Goal: Find specific page/section: Find specific page/section

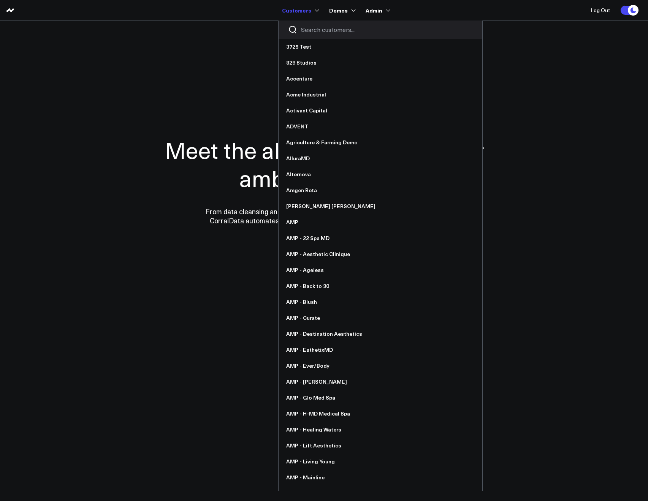
click at [314, 33] on input "Search customers input" at bounding box center [387, 29] width 172 height 8
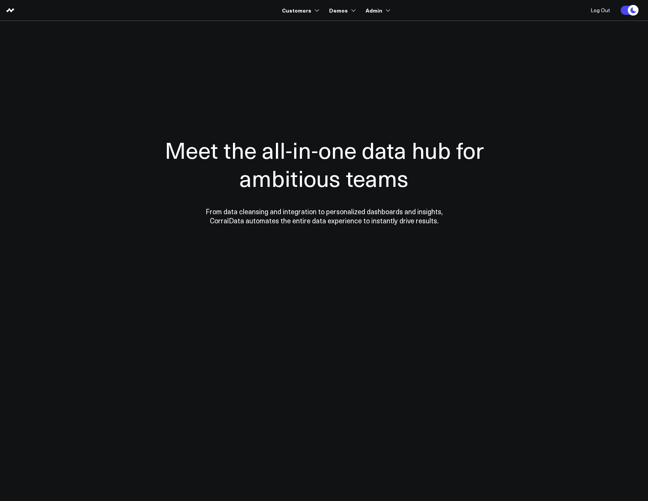
type input "amp -"
drag, startPoint x: 320, startPoint y: 31, endPoint x: 270, endPoint y: 30, distance: 50.2
click at [270, 30] on body "Customers amp -r No customers found Demos B2B Demo HR Demo MedSpa Demo Retail D…" at bounding box center [324, 250] width 648 height 501
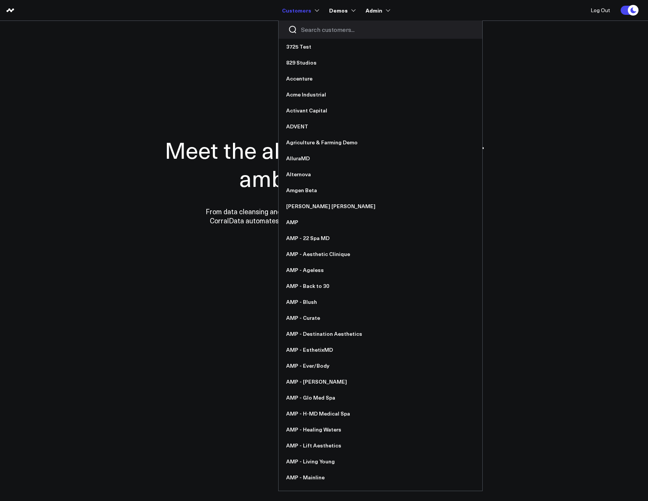
click at [308, 34] on div at bounding box center [380, 30] width 204 height 18
click at [308, 32] on input "Search customers input" at bounding box center [387, 29] width 172 height 8
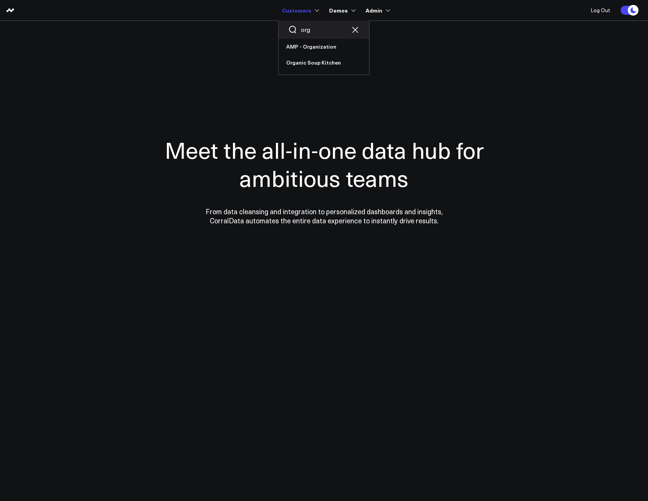
drag, startPoint x: 311, startPoint y: 32, endPoint x: 304, endPoint y: 31, distance: 7.7
click at [304, 31] on input "org" at bounding box center [324, 29] width 46 height 8
type input "ever"
click at [301, 48] on link "AMP - Ever/Body" at bounding box center [323, 47] width 90 height 16
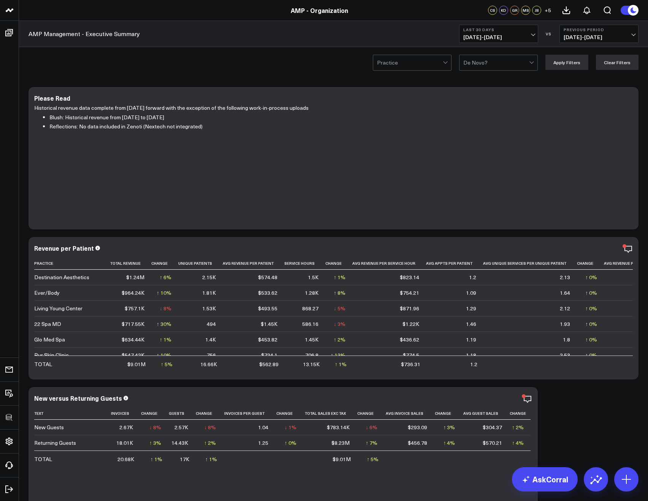
click at [465, 41] on button "Last 30 Days 08/27/25 - 09/25/25" at bounding box center [498, 34] width 79 height 18
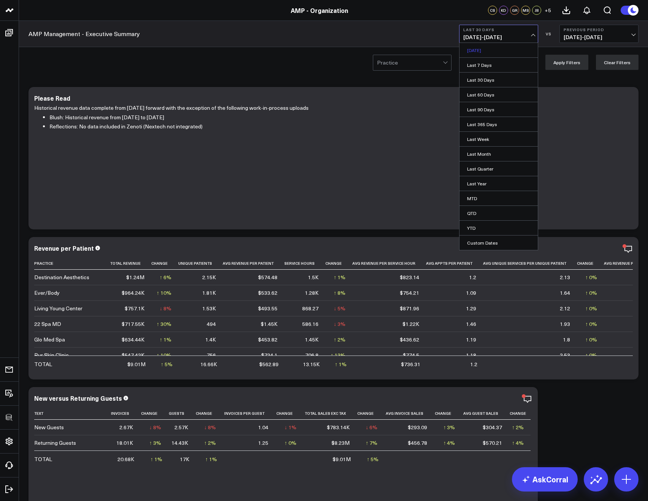
click at [468, 50] on link "Yesterday" at bounding box center [498, 50] width 78 height 14
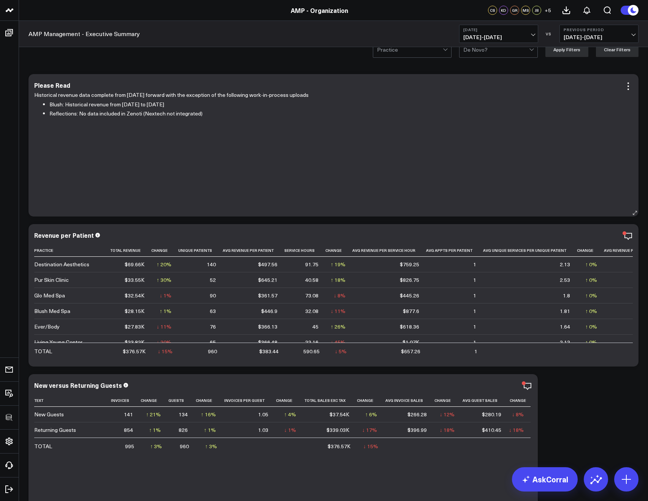
scroll to position [235, 0]
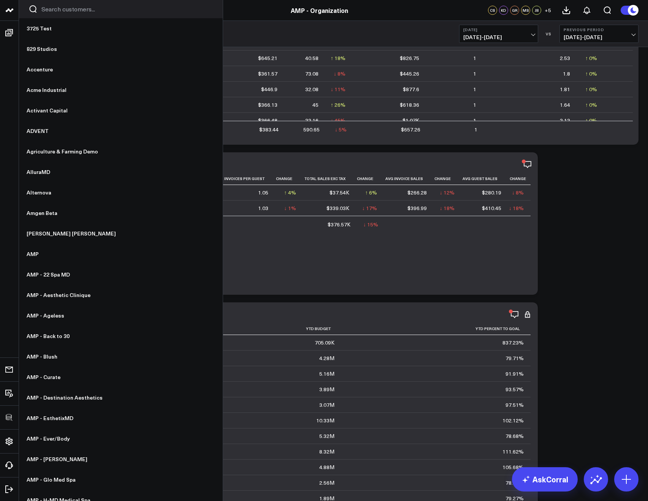
click at [48, 9] on input "Search customers input" at bounding box center [127, 9] width 172 height 8
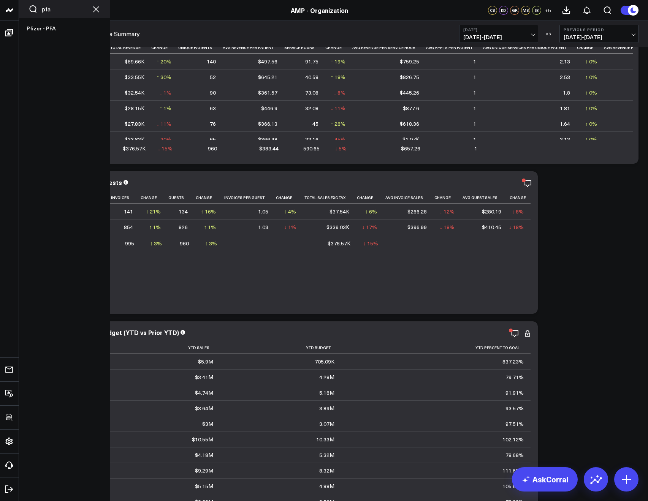
drag, startPoint x: 49, startPoint y: 7, endPoint x: 39, endPoint y: 6, distance: 10.7
click at [39, 6] on div "pfa" at bounding box center [64, 9] width 91 height 18
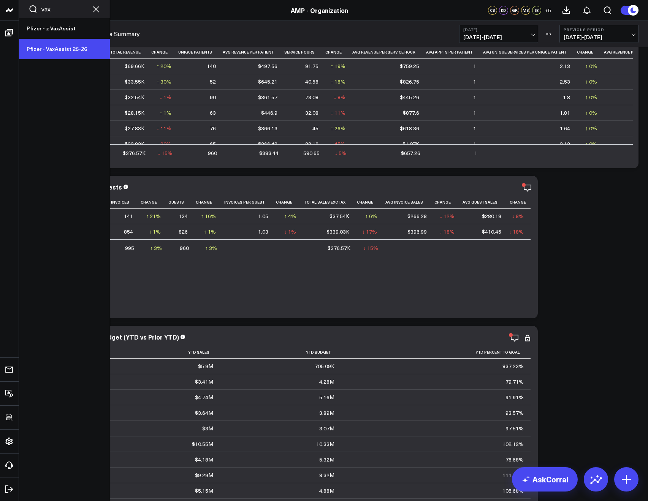
type input "vax"
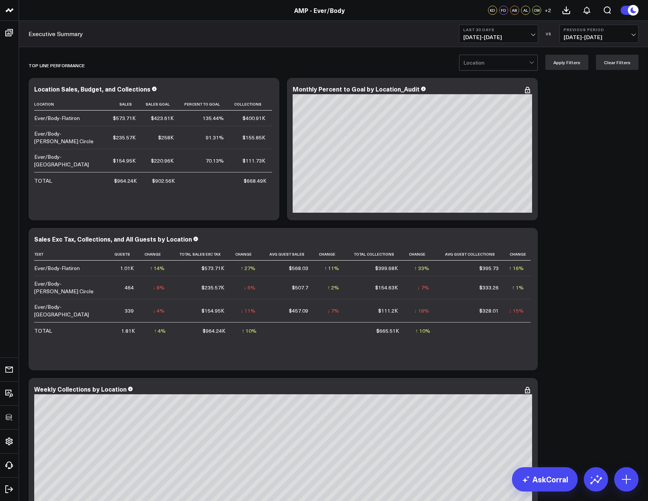
click at [476, 37] on span "08/27/25 - 09/25/25" at bounding box center [498, 37] width 71 height 6
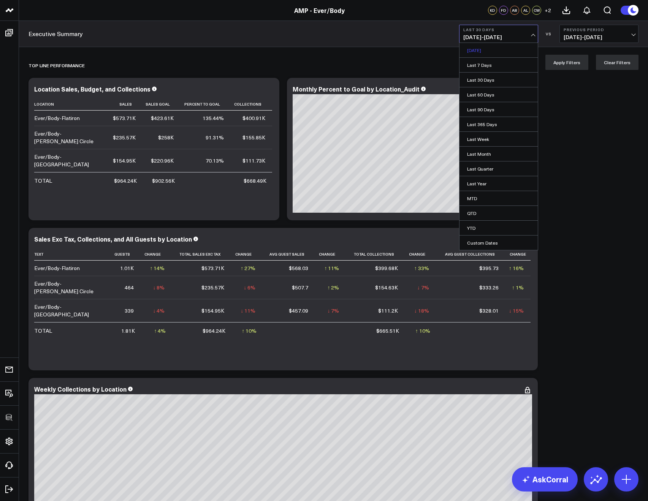
click at [481, 49] on link "Yesterday" at bounding box center [498, 50] width 78 height 14
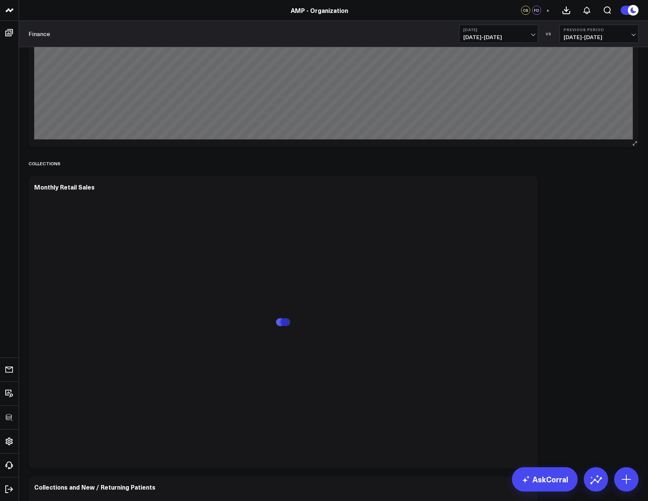
scroll to position [405, 0]
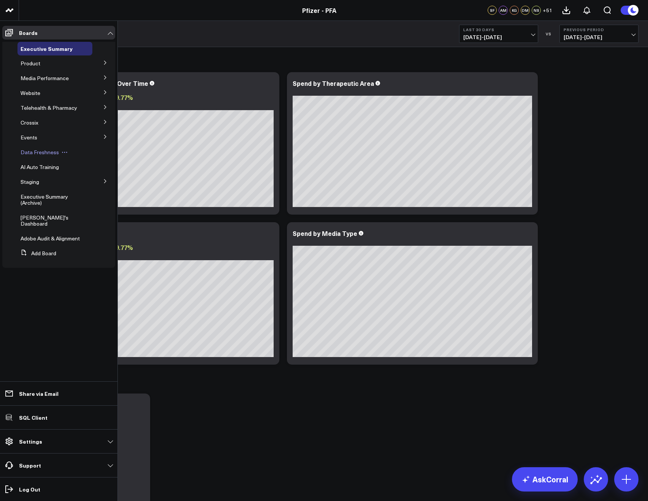
click at [33, 153] on span "Data Freshness" at bounding box center [40, 152] width 38 height 7
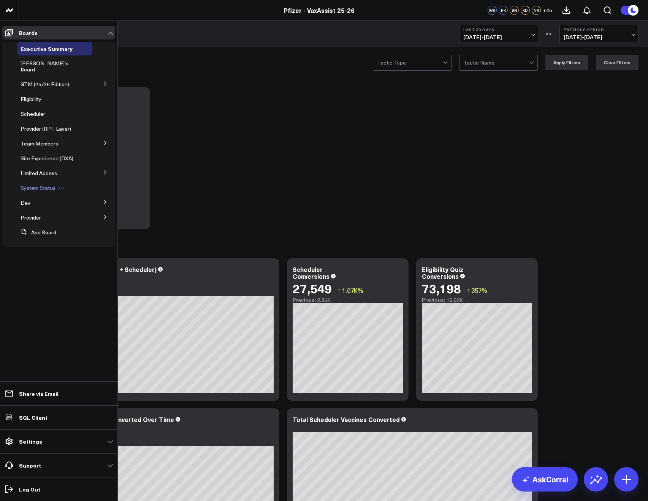
click at [41, 184] on span "System Status" at bounding box center [38, 187] width 35 height 7
